Goal: Check status: Check status

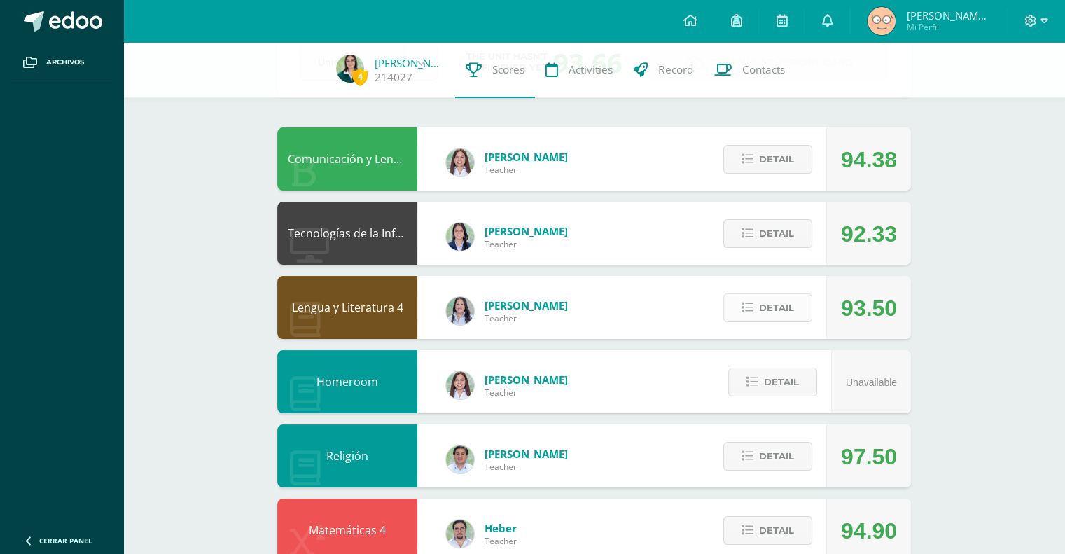
scroll to position [210, 0]
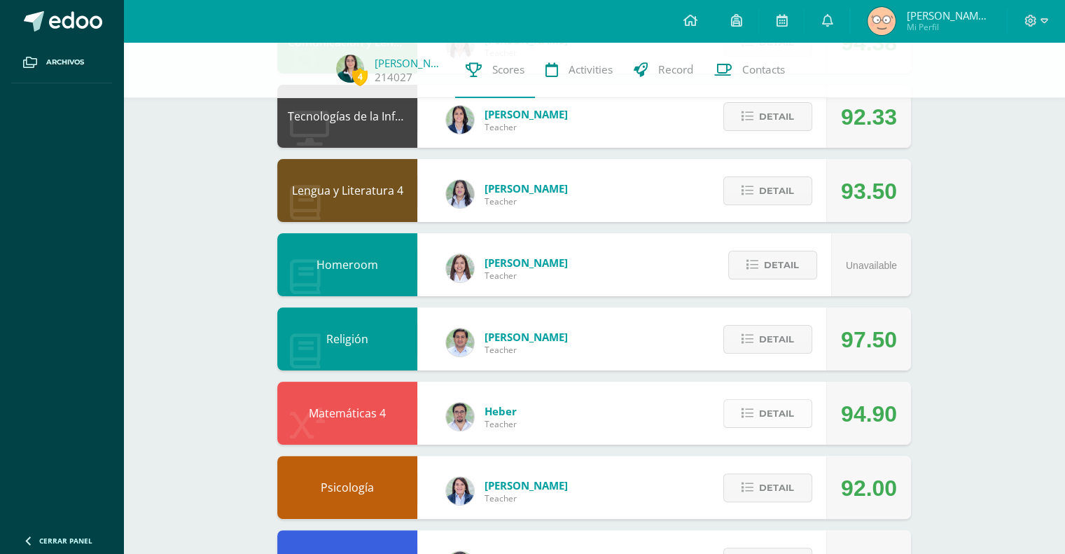
click at [762, 416] on span "Detail" at bounding box center [776, 413] width 35 height 26
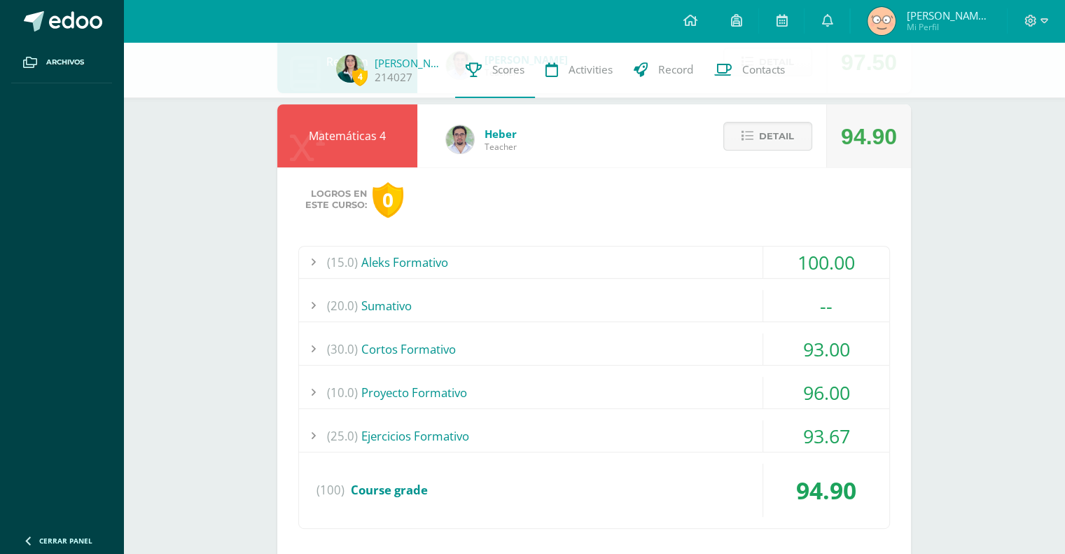
scroll to position [490, 0]
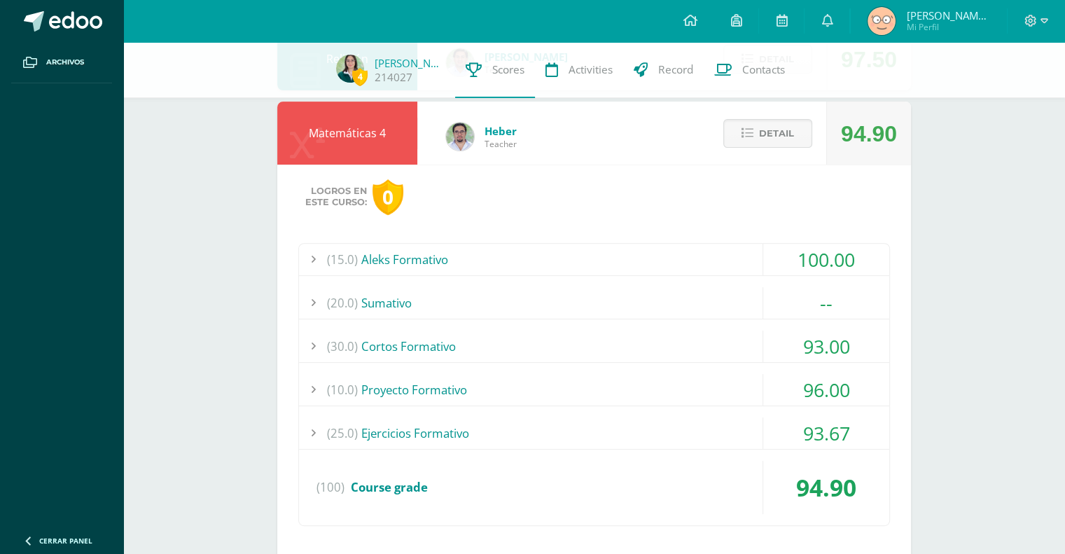
click at [649, 303] on div "(20.0) [GEOGRAPHIC_DATA]" at bounding box center [594, 302] width 590 height 31
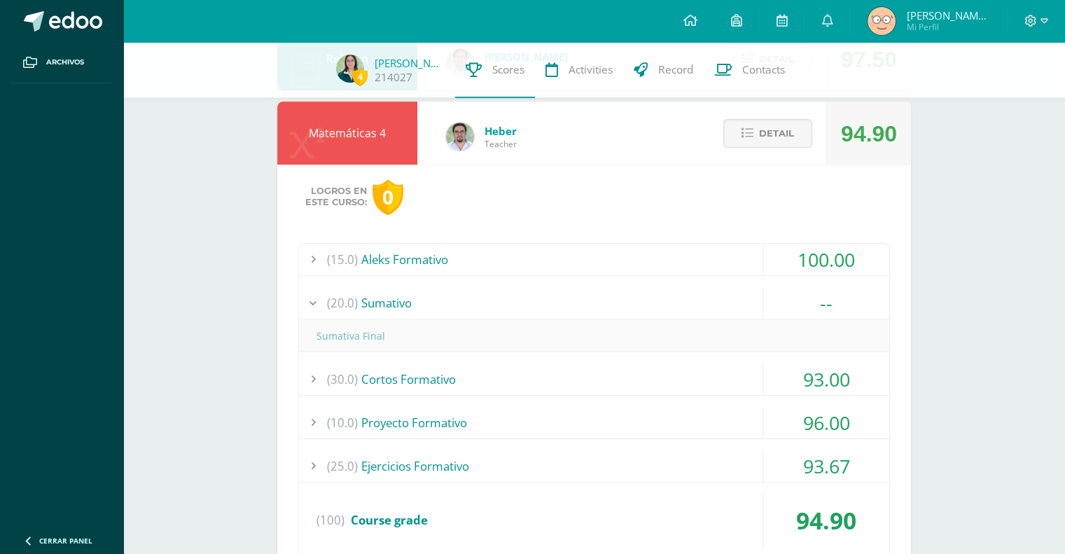
click at [649, 304] on div "(20.0) [GEOGRAPHIC_DATA]" at bounding box center [594, 302] width 590 height 31
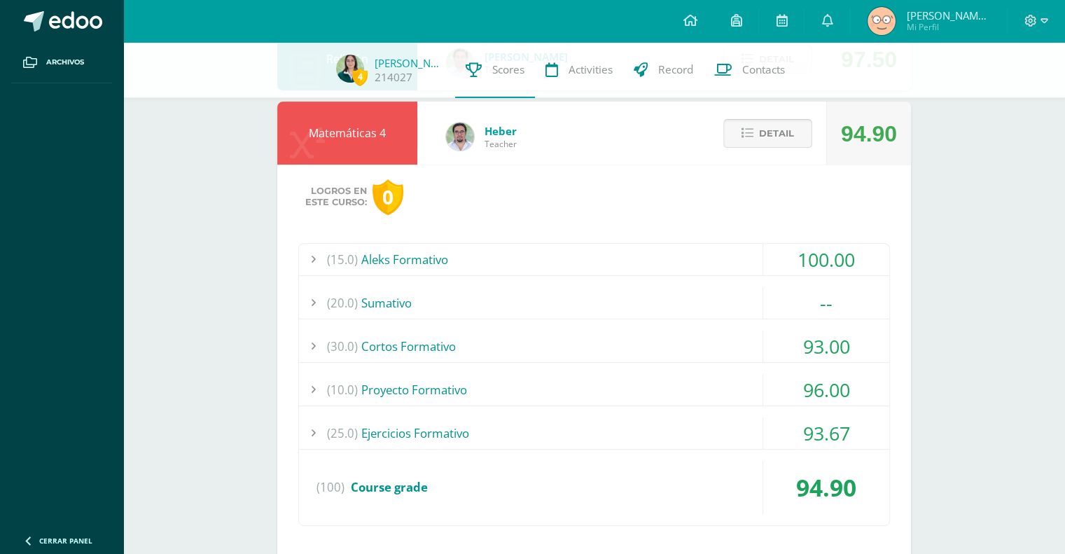
click at [784, 121] on span "Detail" at bounding box center [776, 133] width 35 height 26
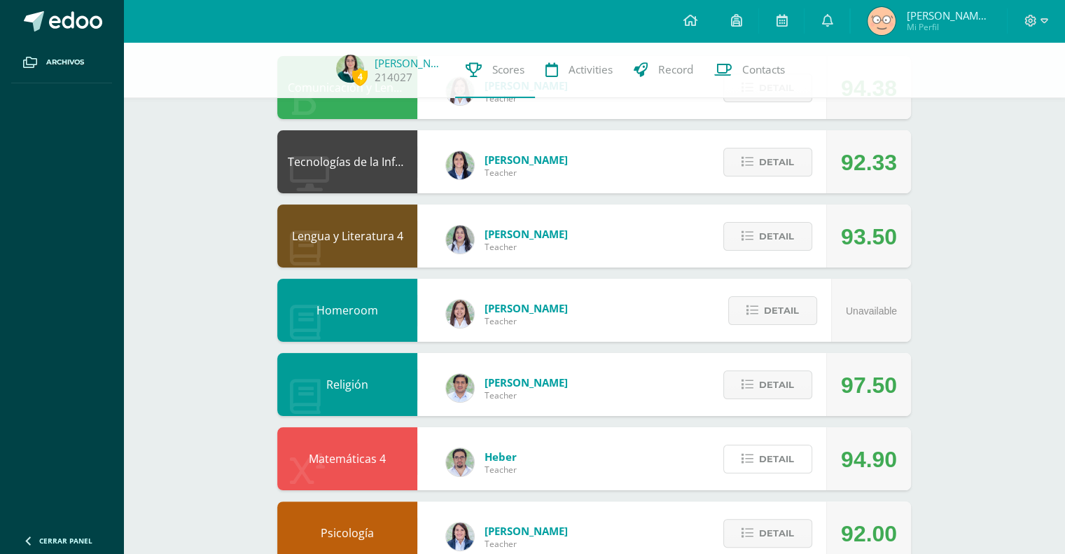
scroll to position [140, 0]
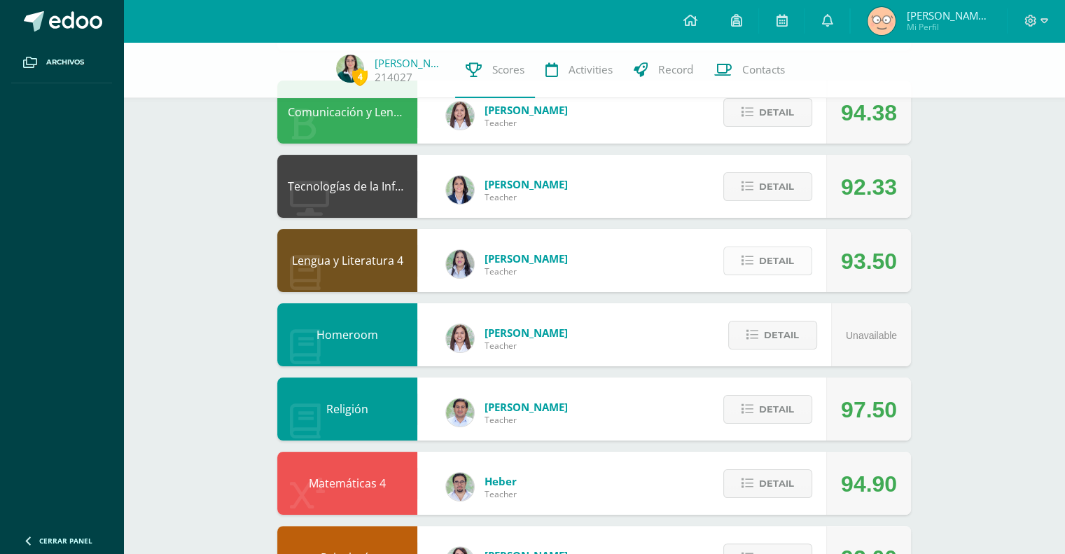
click at [785, 257] on span "Detail" at bounding box center [776, 261] width 35 height 26
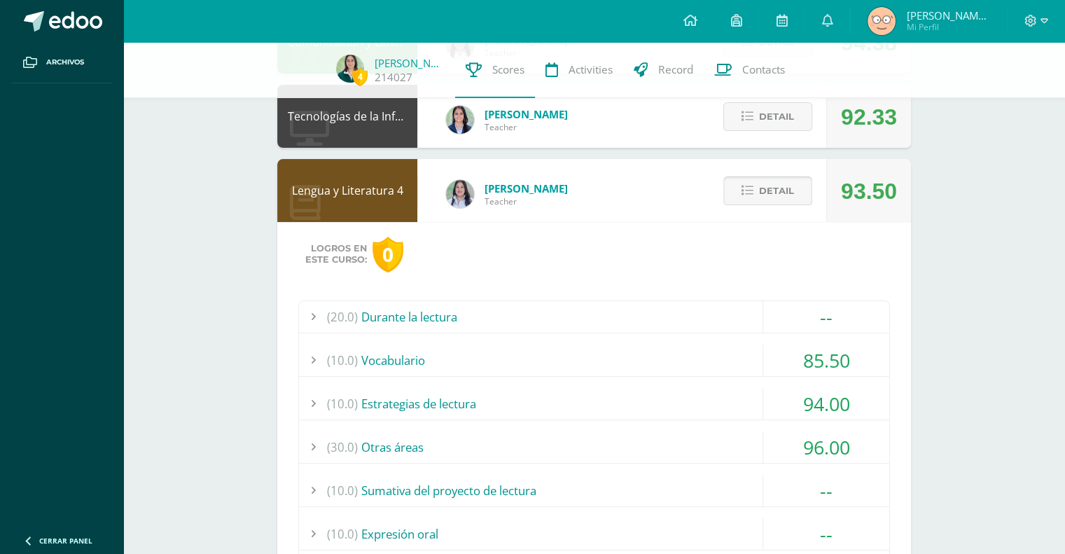
click at [778, 192] on span "Detail" at bounding box center [776, 191] width 35 height 26
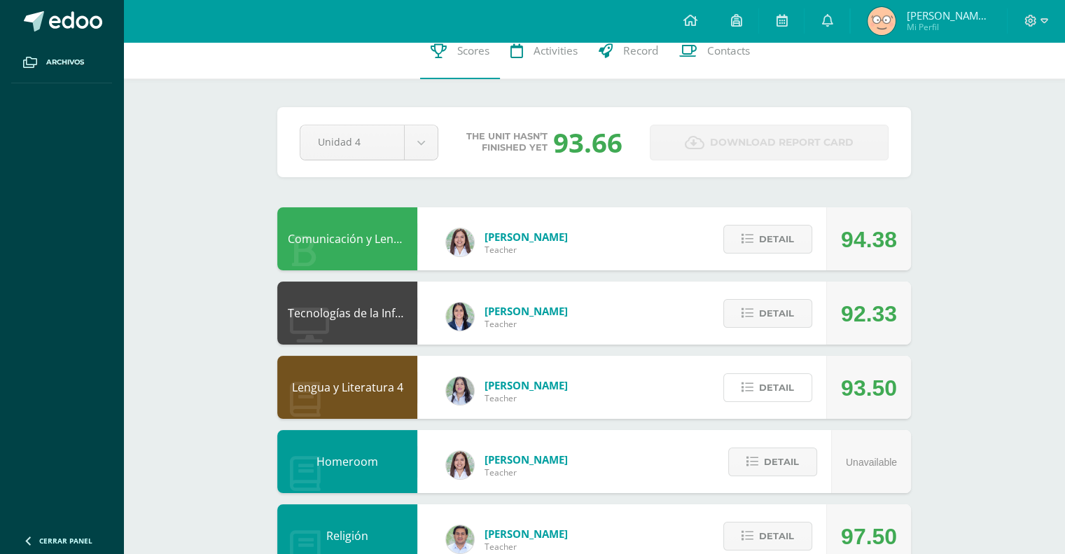
scroll to position [0, 0]
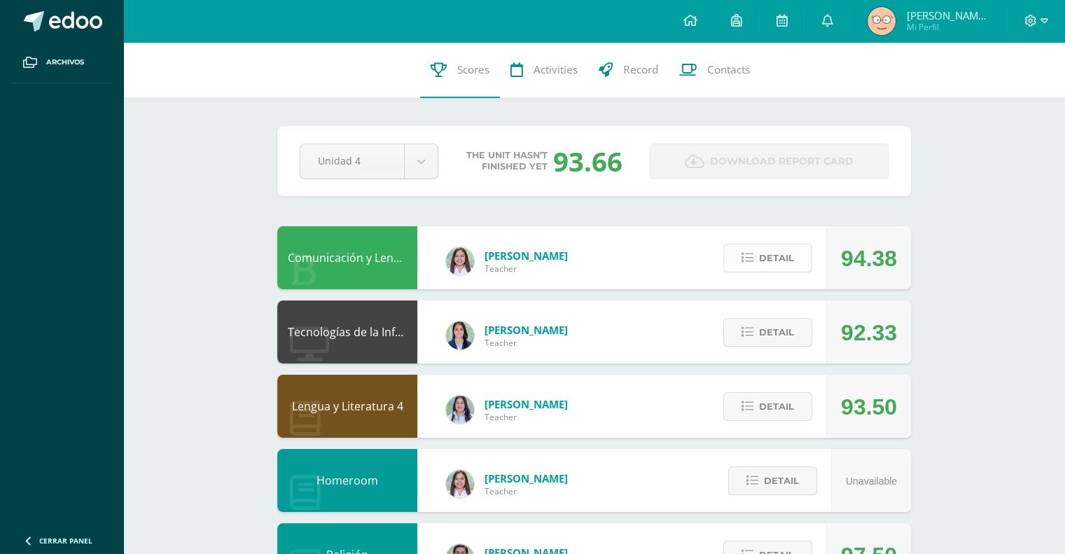
click at [787, 256] on span "Detail" at bounding box center [776, 258] width 35 height 26
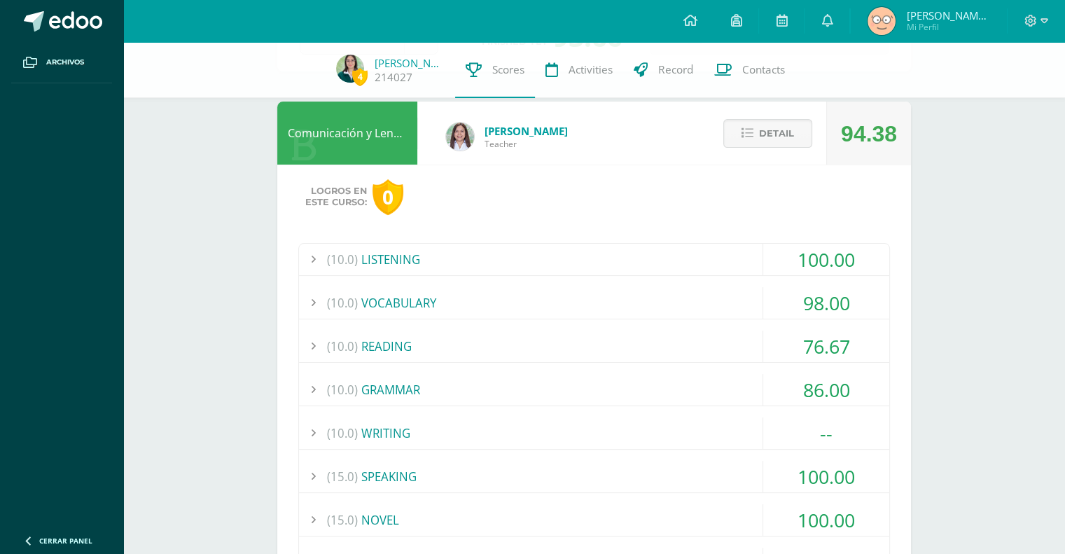
scroll to position [140, 0]
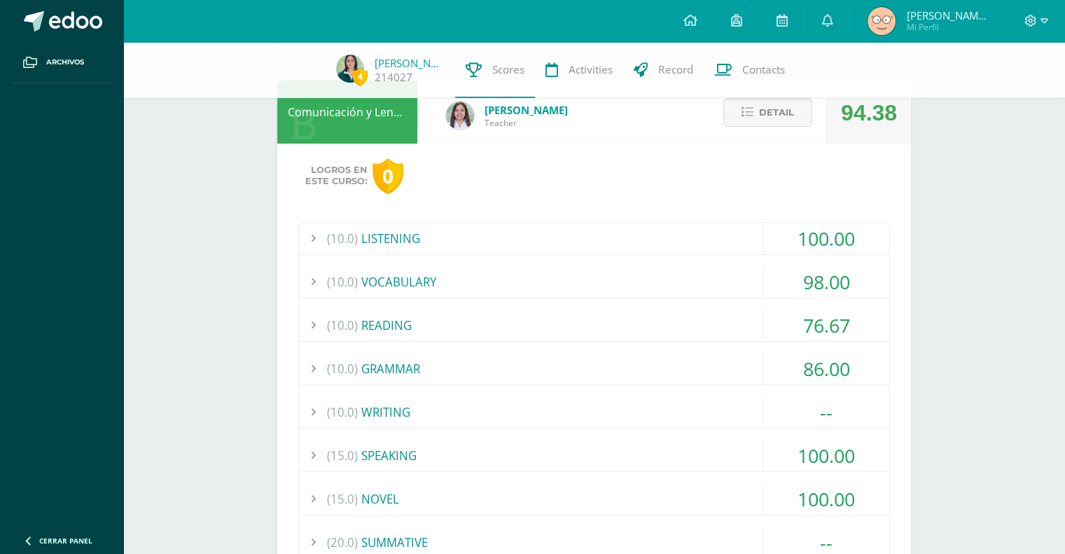
click at [686, 402] on div "(10.0) WRITING" at bounding box center [594, 411] width 590 height 31
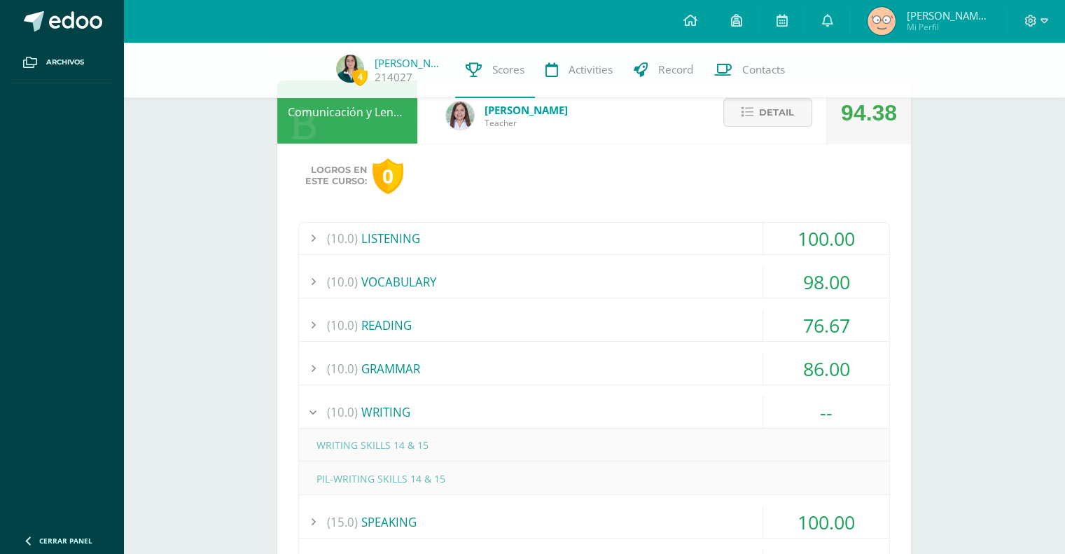
click at [685, 403] on div "(10.0) WRITING" at bounding box center [594, 411] width 590 height 31
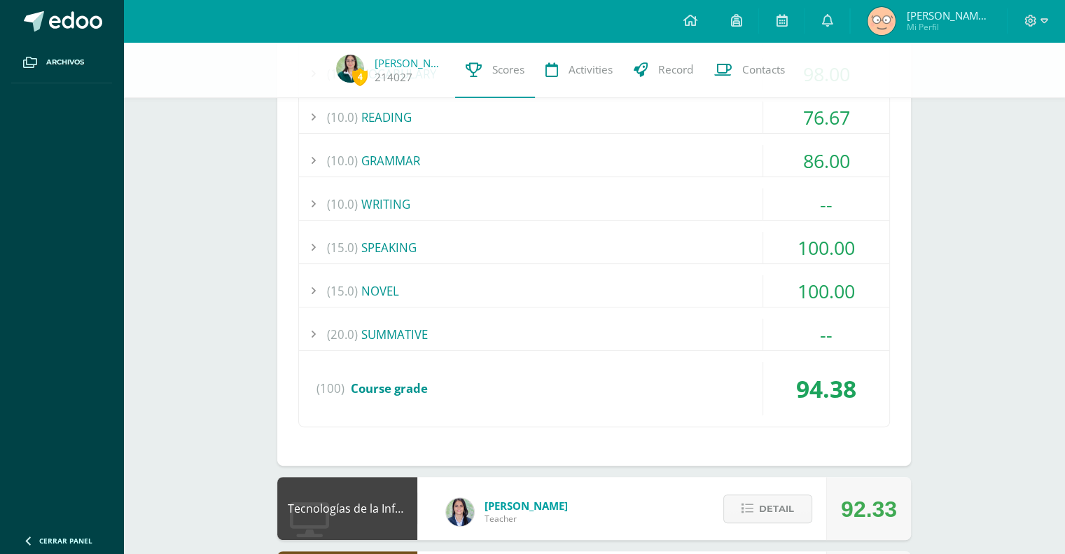
scroll to position [350, 0]
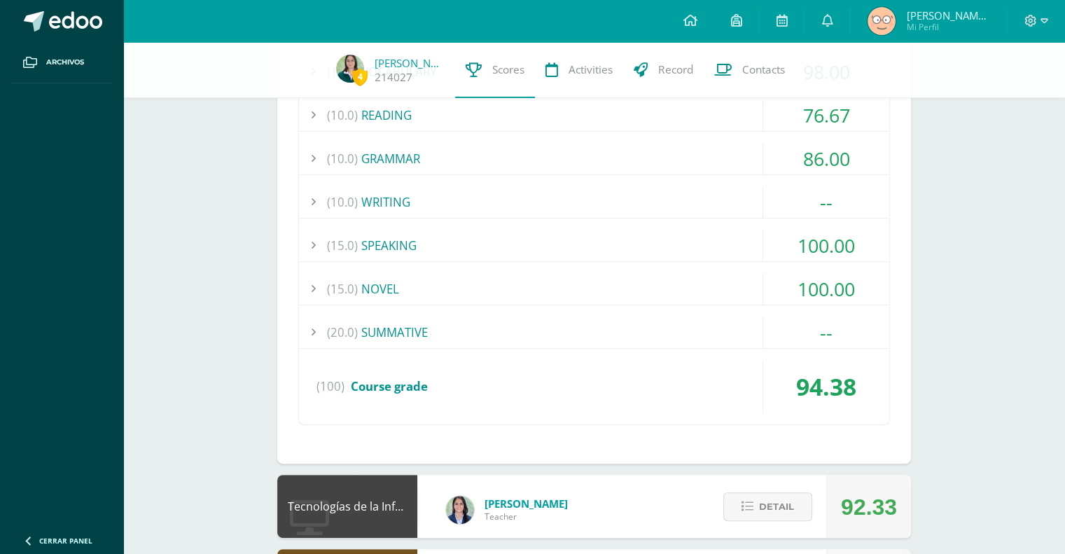
click at [753, 344] on div "(20.0) SUMMATIVE" at bounding box center [594, 331] width 590 height 31
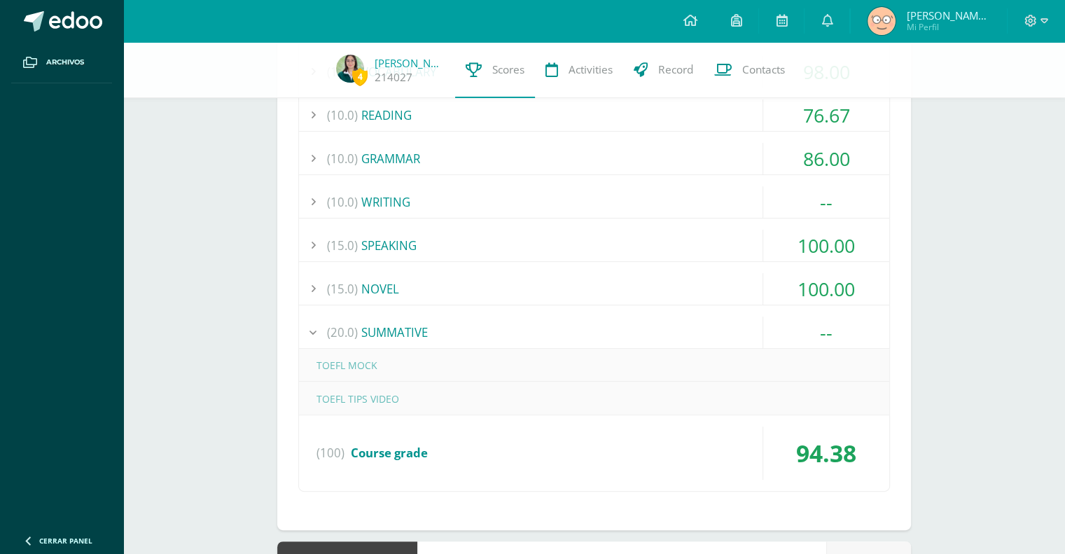
click at [745, 332] on div "(20.0) SUMMATIVE" at bounding box center [594, 331] width 590 height 31
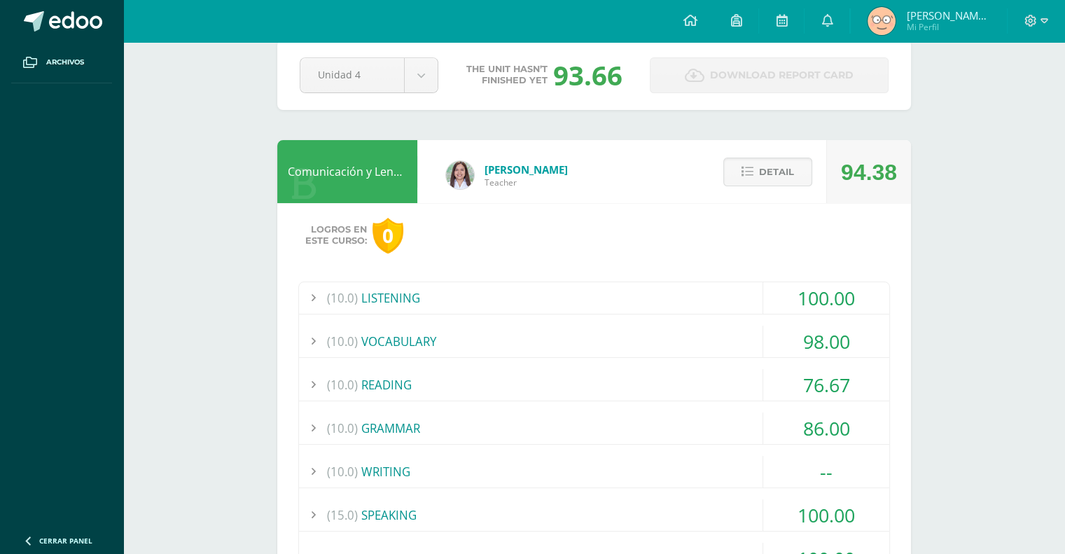
scroll to position [0, 0]
